Goal: Transaction & Acquisition: Purchase product/service

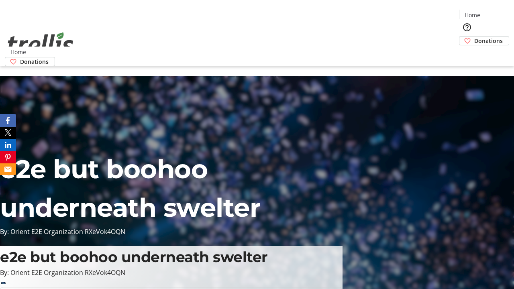
click at [474, 37] on span "Donations" at bounding box center [488, 41] width 29 height 8
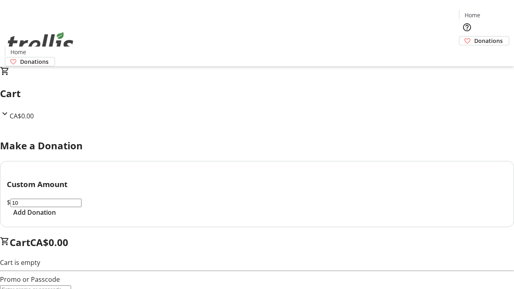
click at [56, 217] on span "Add Donation" at bounding box center [34, 213] width 43 height 10
select select "CA"
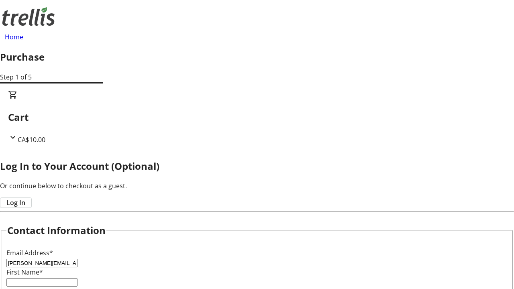
type input "[PERSON_NAME][EMAIL_ADDRESS][DOMAIN_NAME]"
type input "[PERSON_NAME]"
type input "[STREET_ADDRESS][PERSON_NAME]"
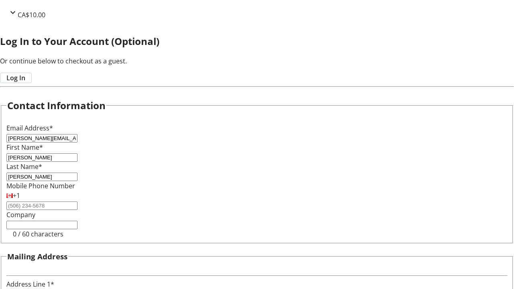
type input "Kelowna"
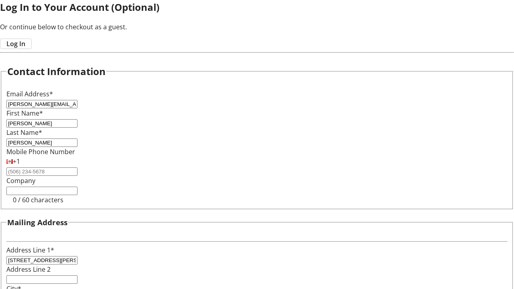
select select "BC"
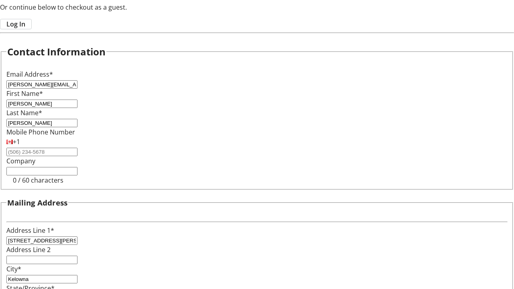
type input "Kelowna"
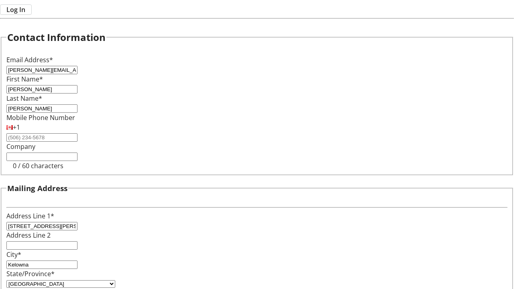
type input "V1Y 0C2"
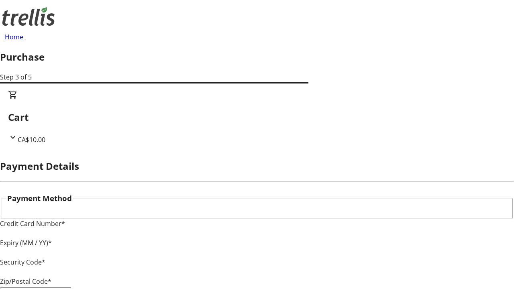
type input "V1Y 0C2"
